Goal: Obtain resource: Download file/media

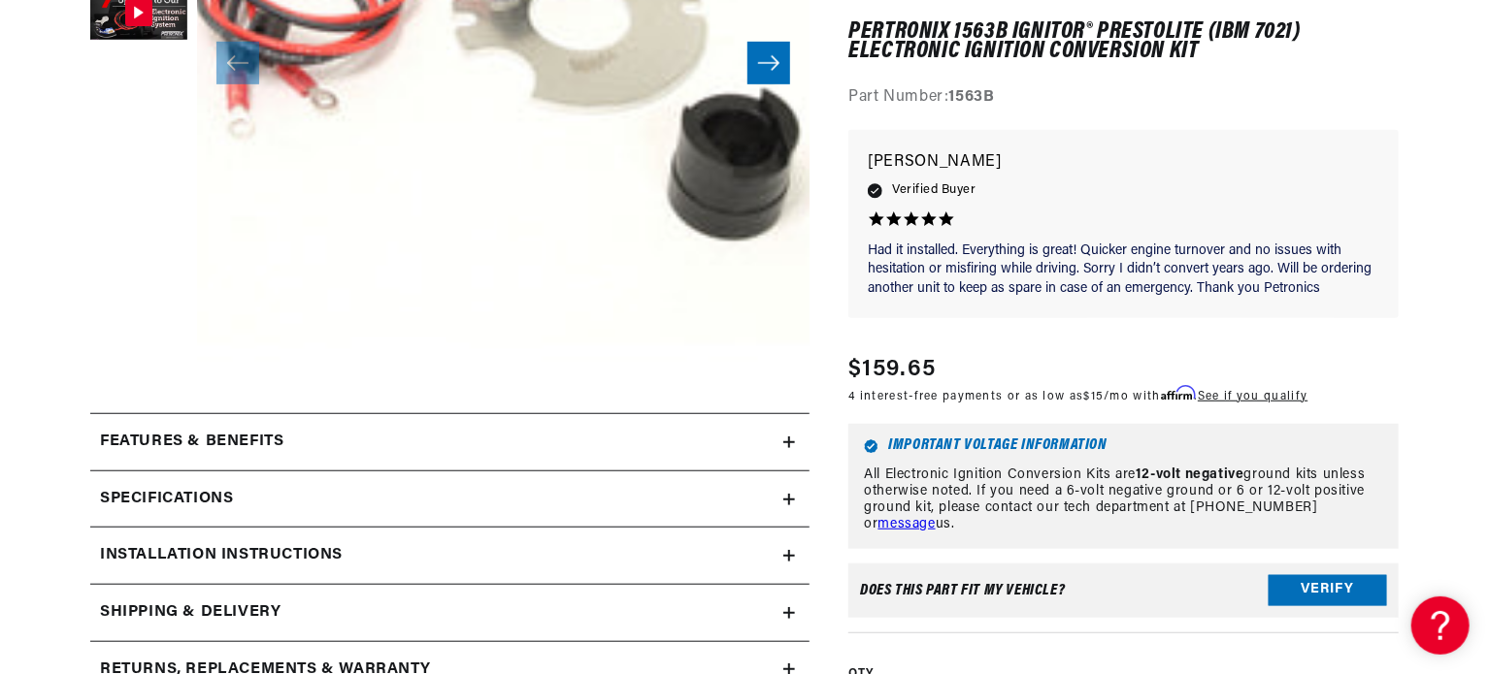
scroll to position [543, 0]
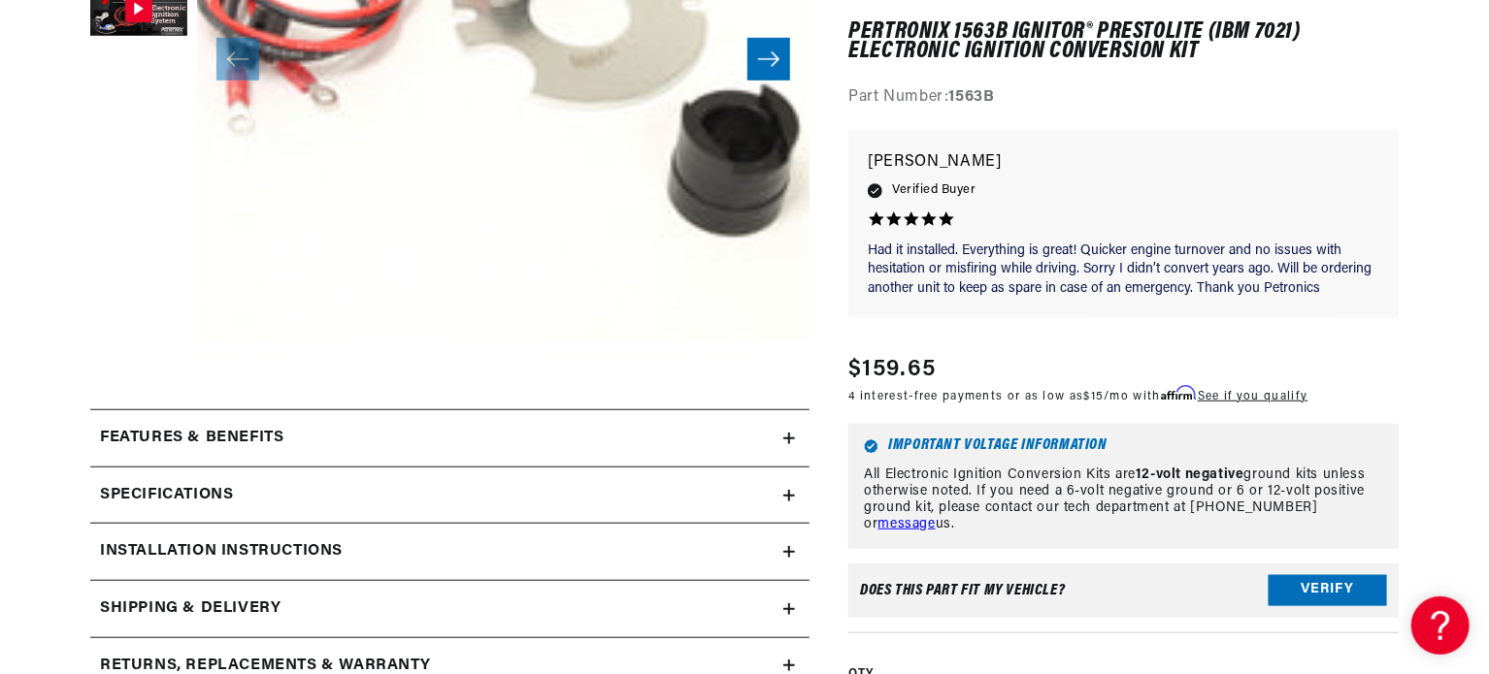
click at [789, 491] on icon at bounding box center [789, 496] width 0 height 12
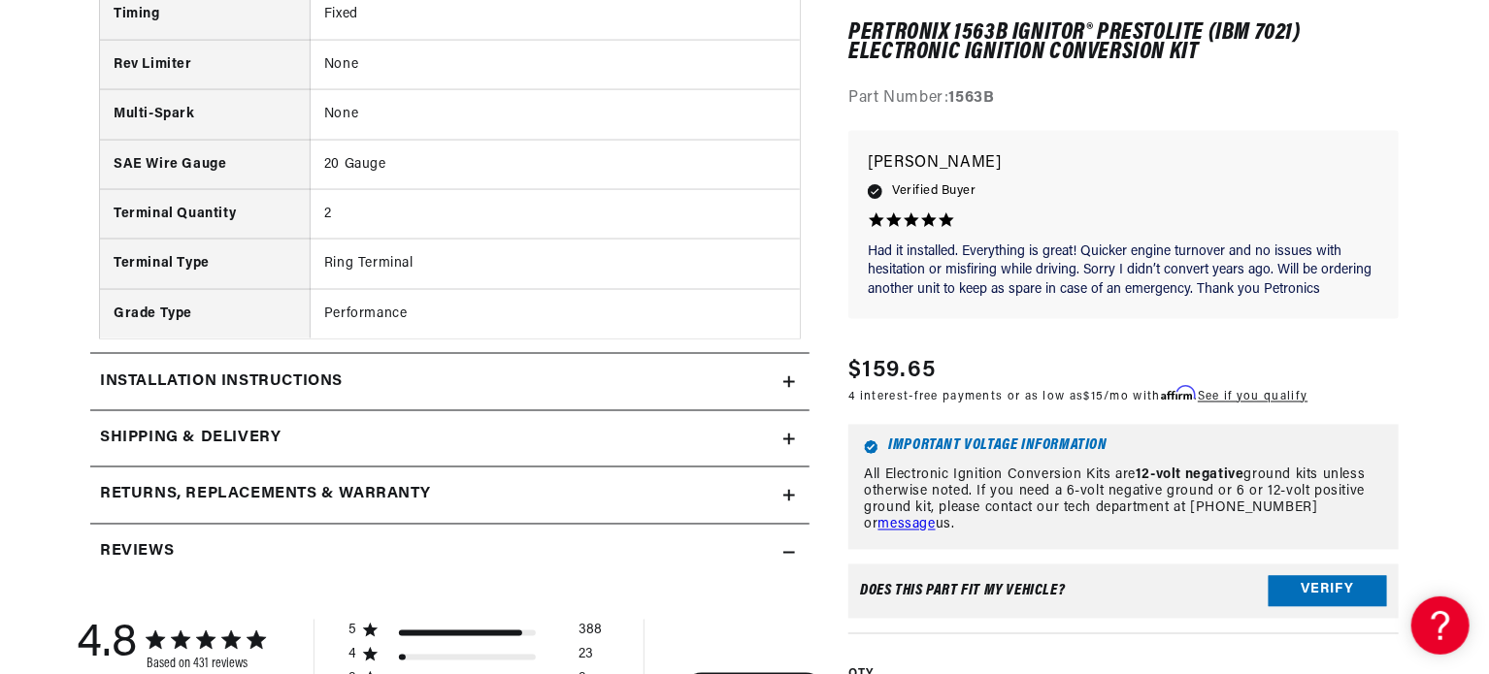
scroll to position [0, 724]
click at [789, 379] on icon at bounding box center [789, 383] width 0 height 12
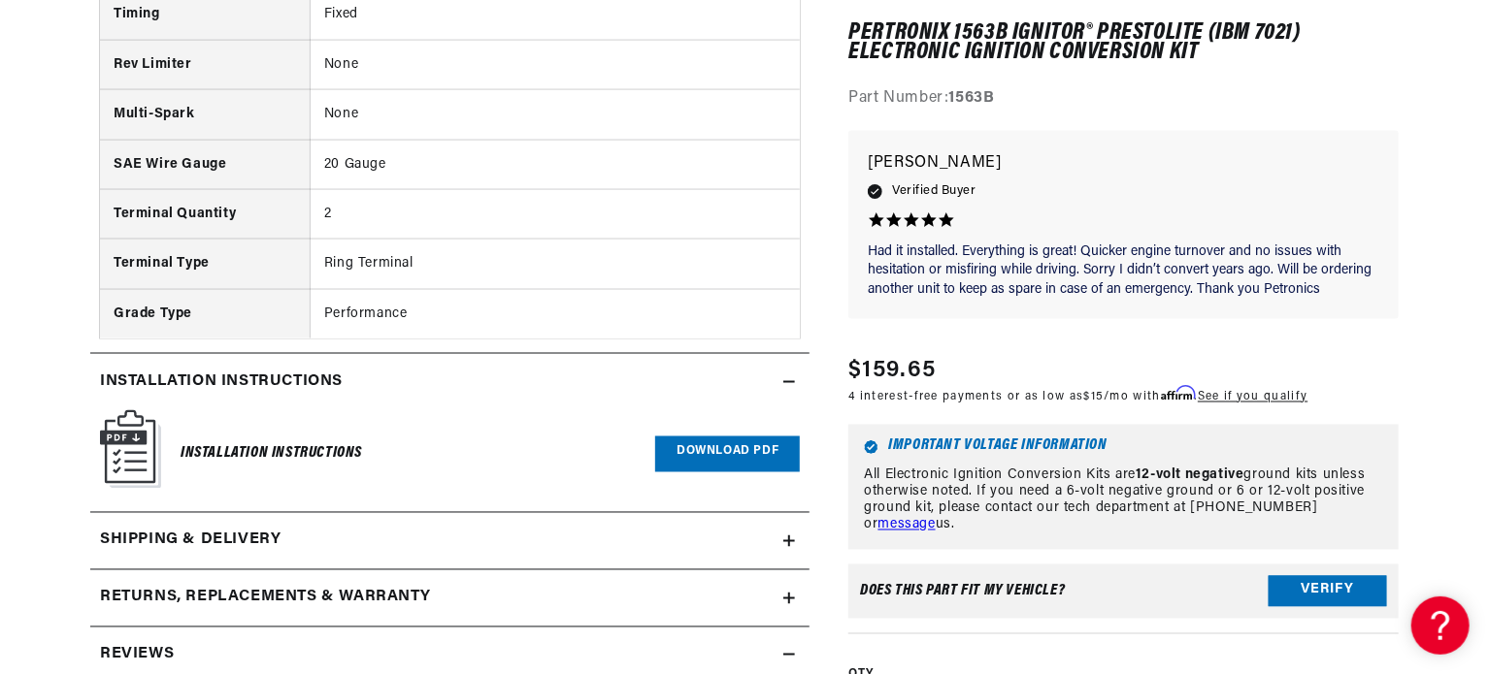
click at [688, 457] on link "Download PDF" at bounding box center [727, 455] width 145 height 36
